Goal: Task Accomplishment & Management: Use online tool/utility

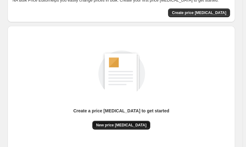
scroll to position [87, 0]
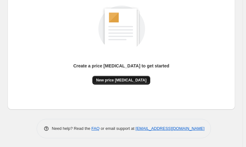
click at [130, 79] on span "New price [MEDICAL_DATA]" at bounding box center [121, 80] width 50 height 5
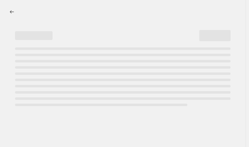
select select "percentage"
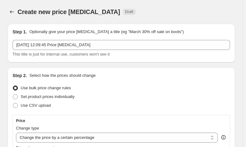
scroll to position [125, 0]
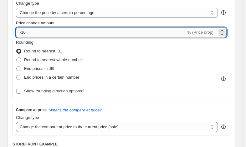
click at [56, 33] on input "-10" at bounding box center [101, 33] width 170 height 10
type input "-1"
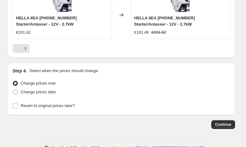
scroll to position [719, 0]
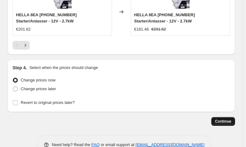
type input "-25"
click at [231, 119] on span "Continue" at bounding box center [223, 121] width 16 height 5
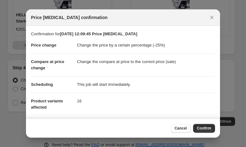
click at [216, 134] on div "Cancel Confirm" at bounding box center [123, 128] width 194 height 19
click at [212, 126] on button "Confirm" at bounding box center [204, 128] width 22 height 9
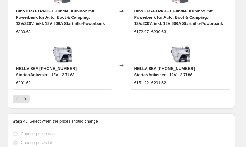
scroll to position [736, 0]
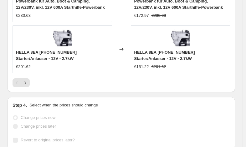
select select "percentage"
